Goal: Download file/media

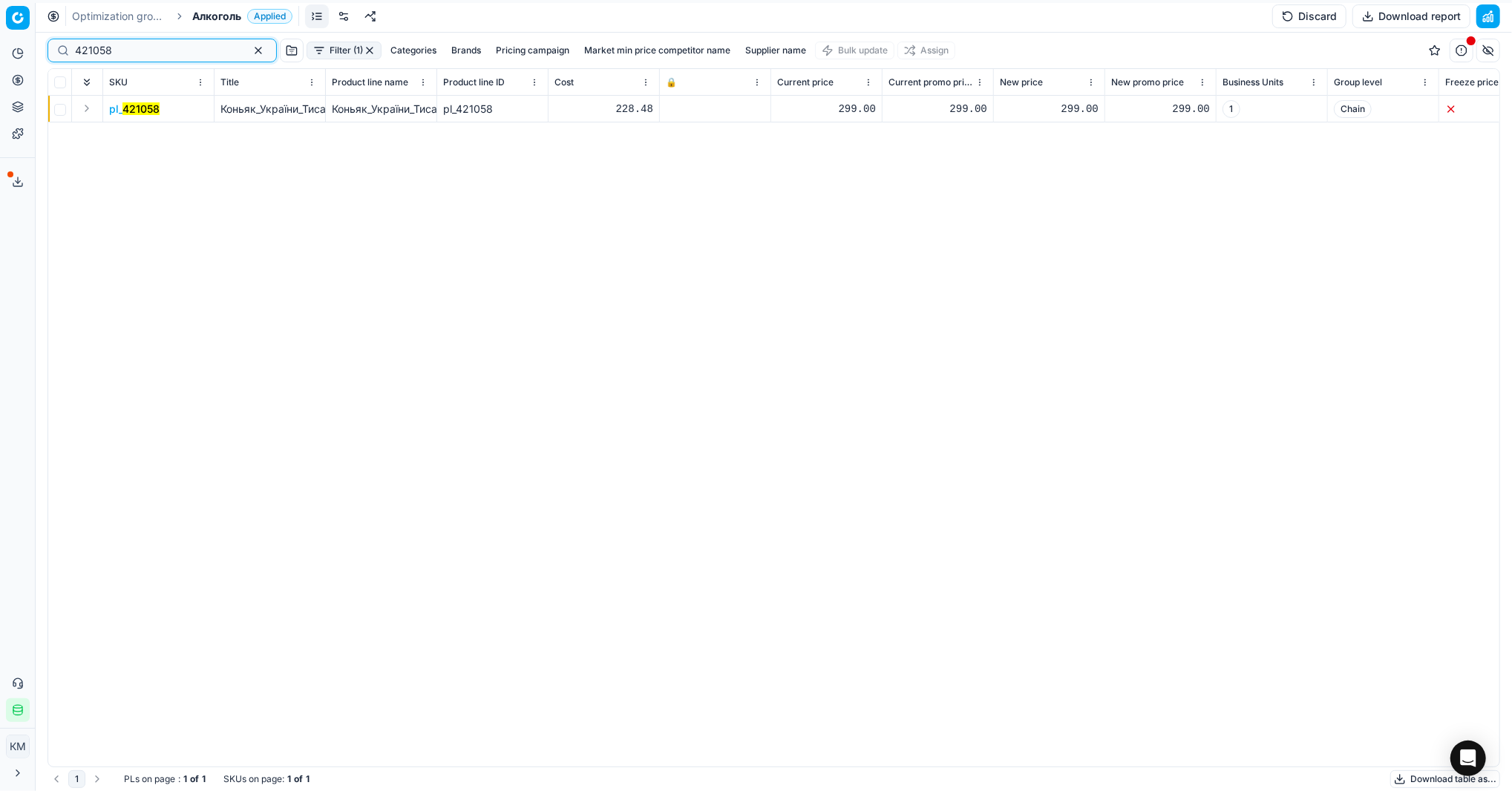
click at [249, 53] on button "button" at bounding box center [258, 50] width 18 height 18
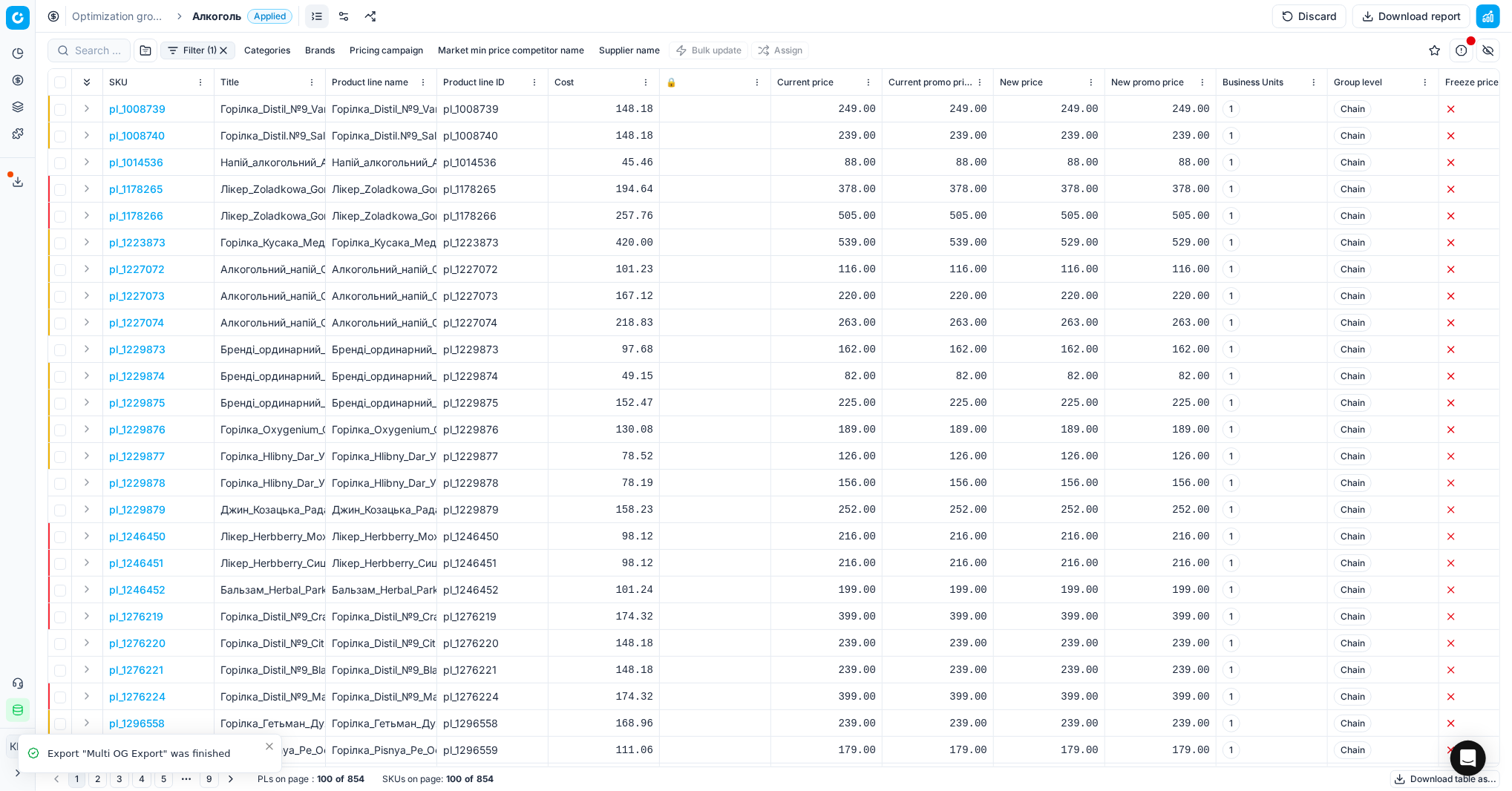
click at [1407, 774] on button "Download table as..." at bounding box center [1445, 779] width 110 height 18
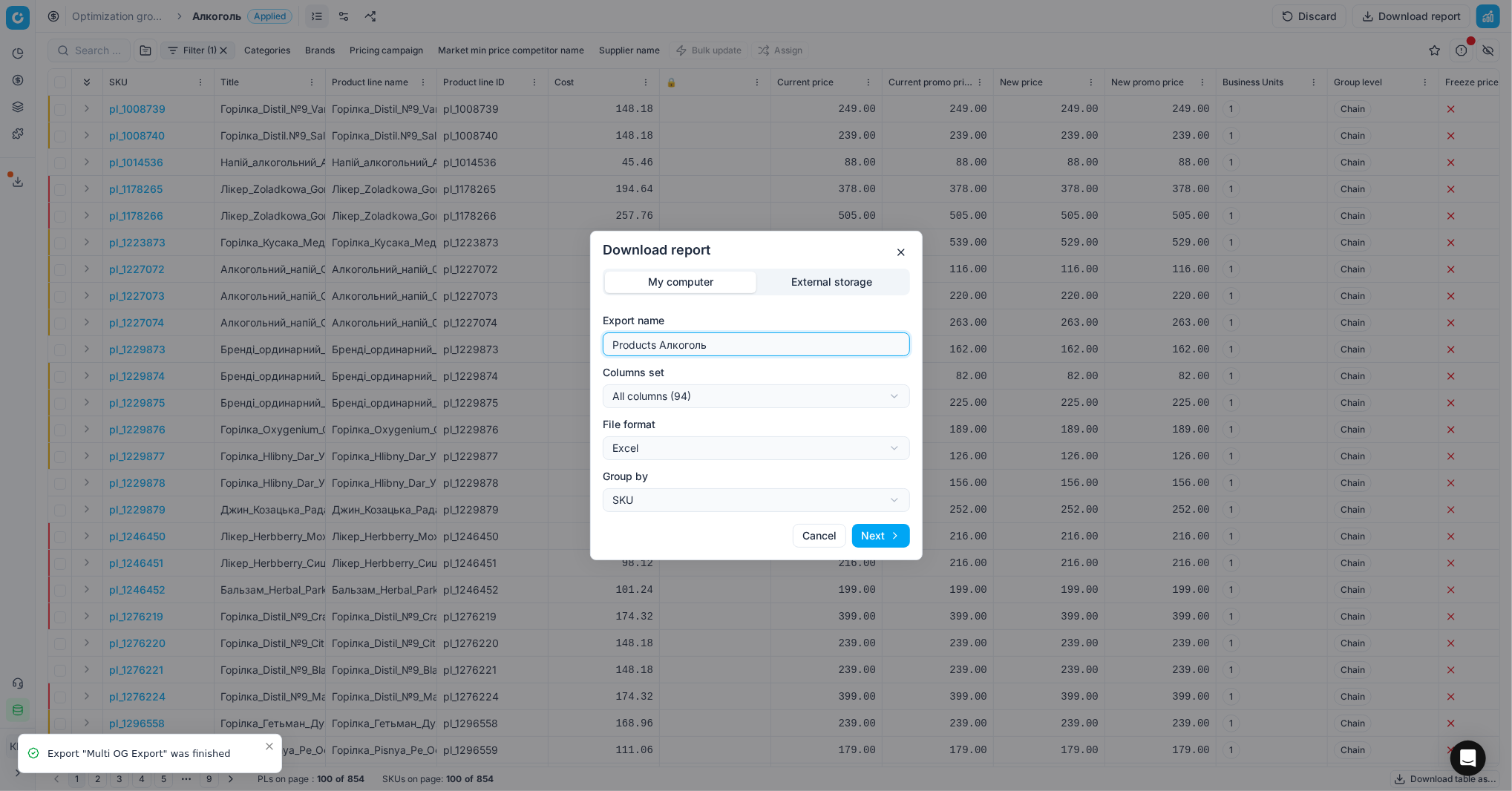
drag, startPoint x: 730, startPoint y: 338, endPoint x: 396, endPoint y: 338, distance: 334.0
click at [396, 338] on div "Download report My computer External storage Export name Products Алкоголь Colu…" at bounding box center [756, 396] width 1512 height 791
type input "Компетера [DATE]"
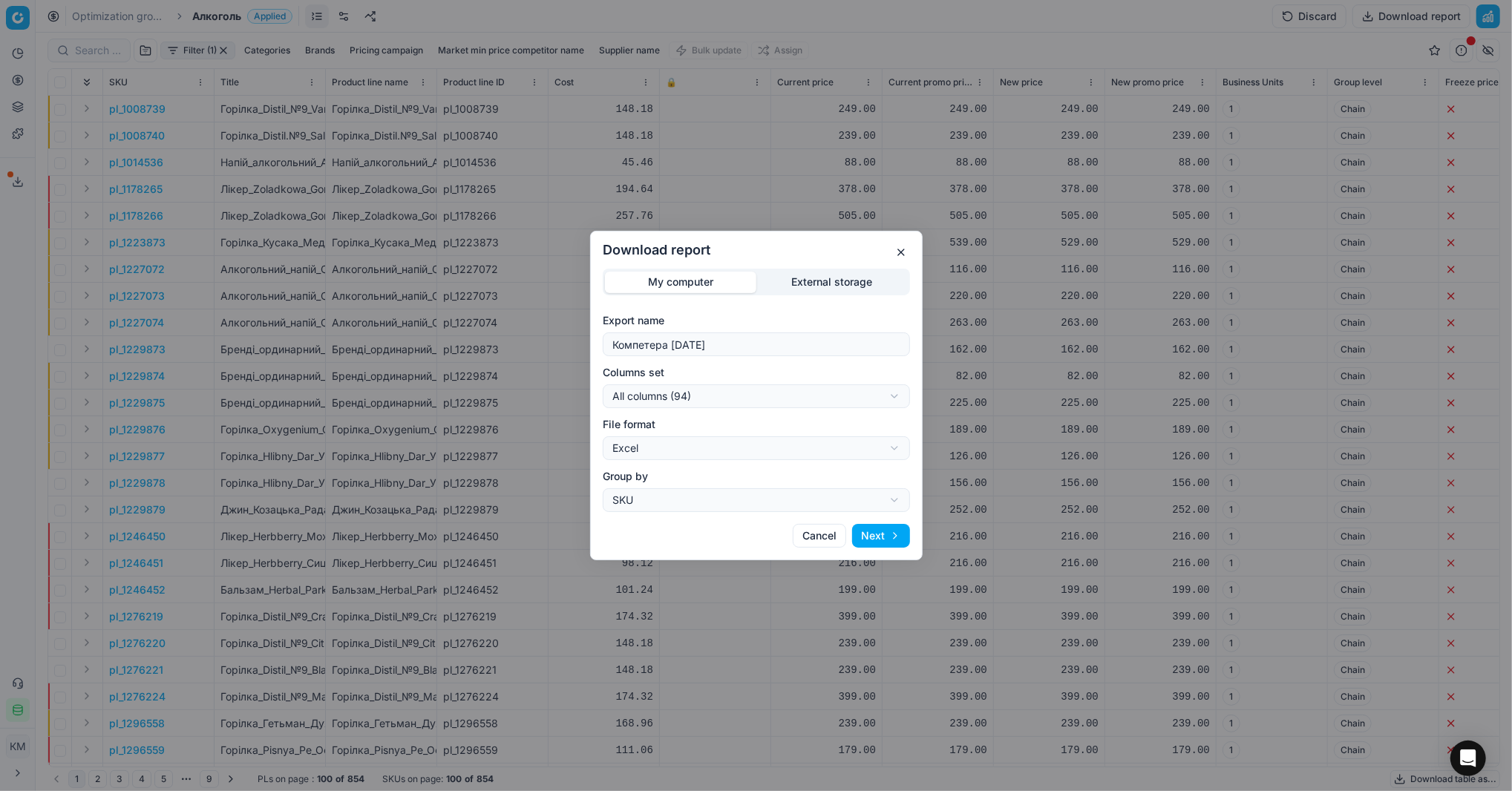
click at [893, 525] on button "Next" at bounding box center [881, 536] width 58 height 24
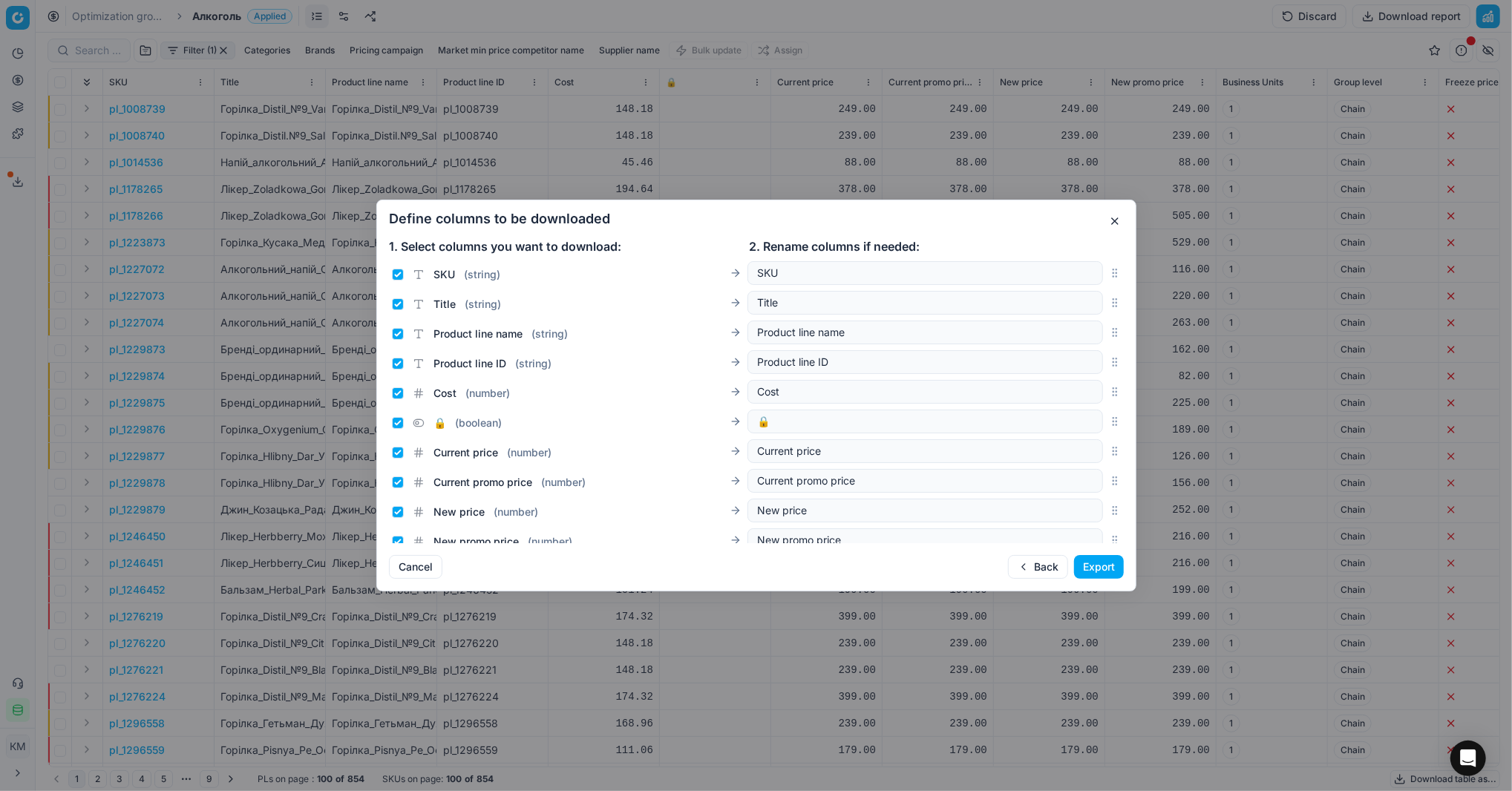
click at [1096, 569] on button "Export" at bounding box center [1099, 566] width 50 height 24
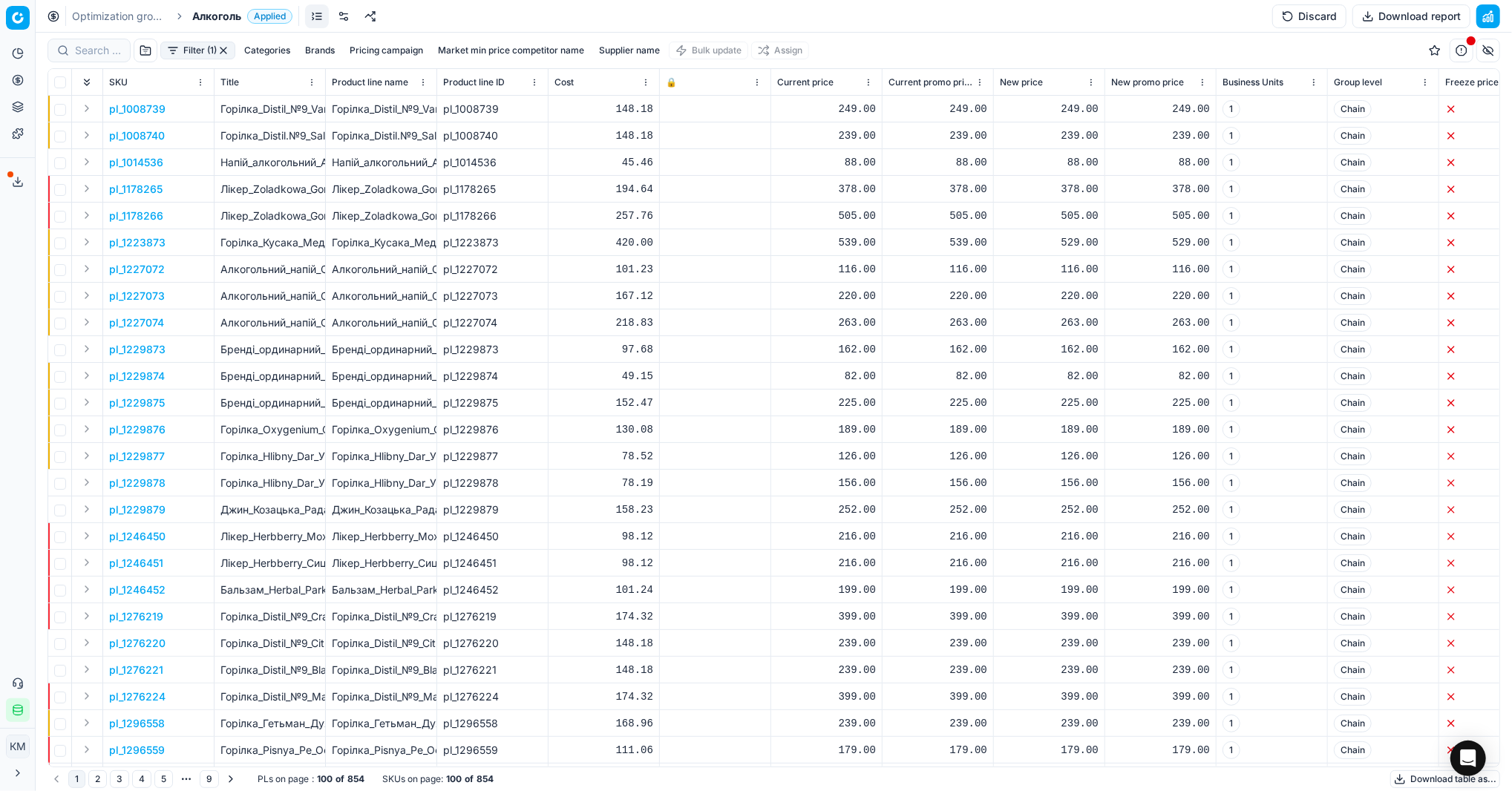
click at [22, 173] on button "Export service" at bounding box center [17, 182] width 24 height 24
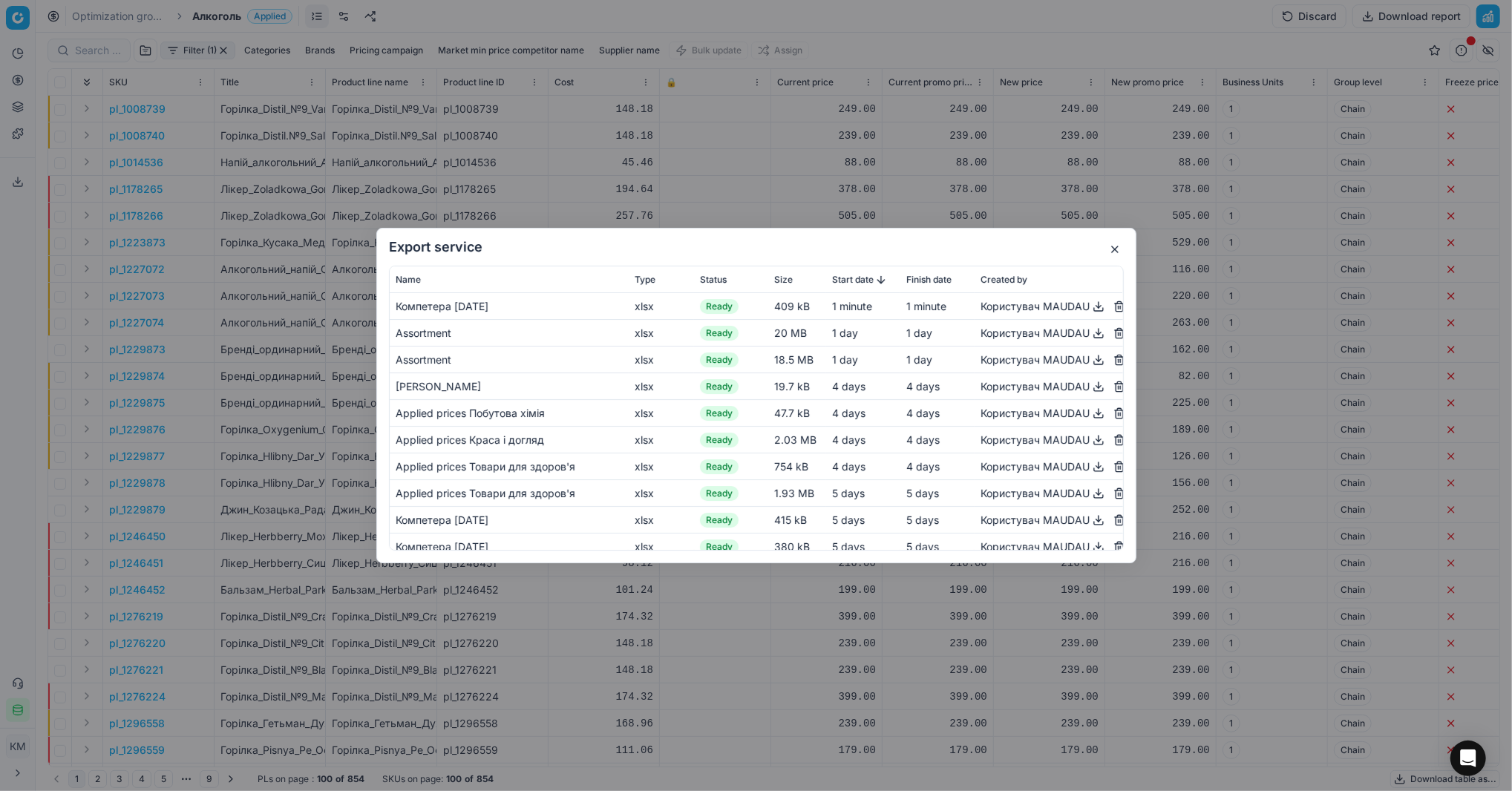
click at [1090, 305] on button "button" at bounding box center [1099, 306] width 18 height 18
